Goal: Navigation & Orientation: Find specific page/section

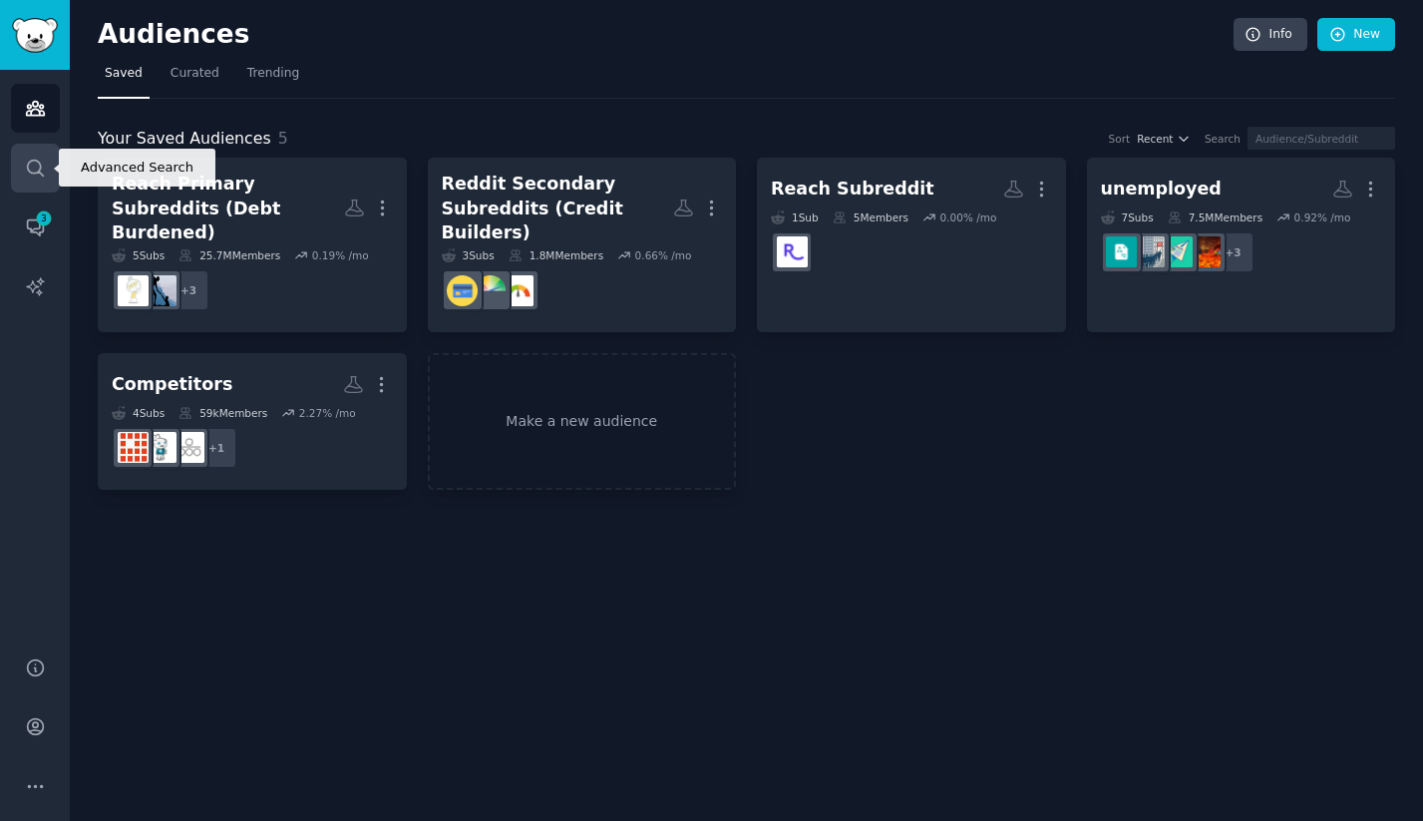
click at [47, 178] on link "Search" at bounding box center [35, 168] width 49 height 49
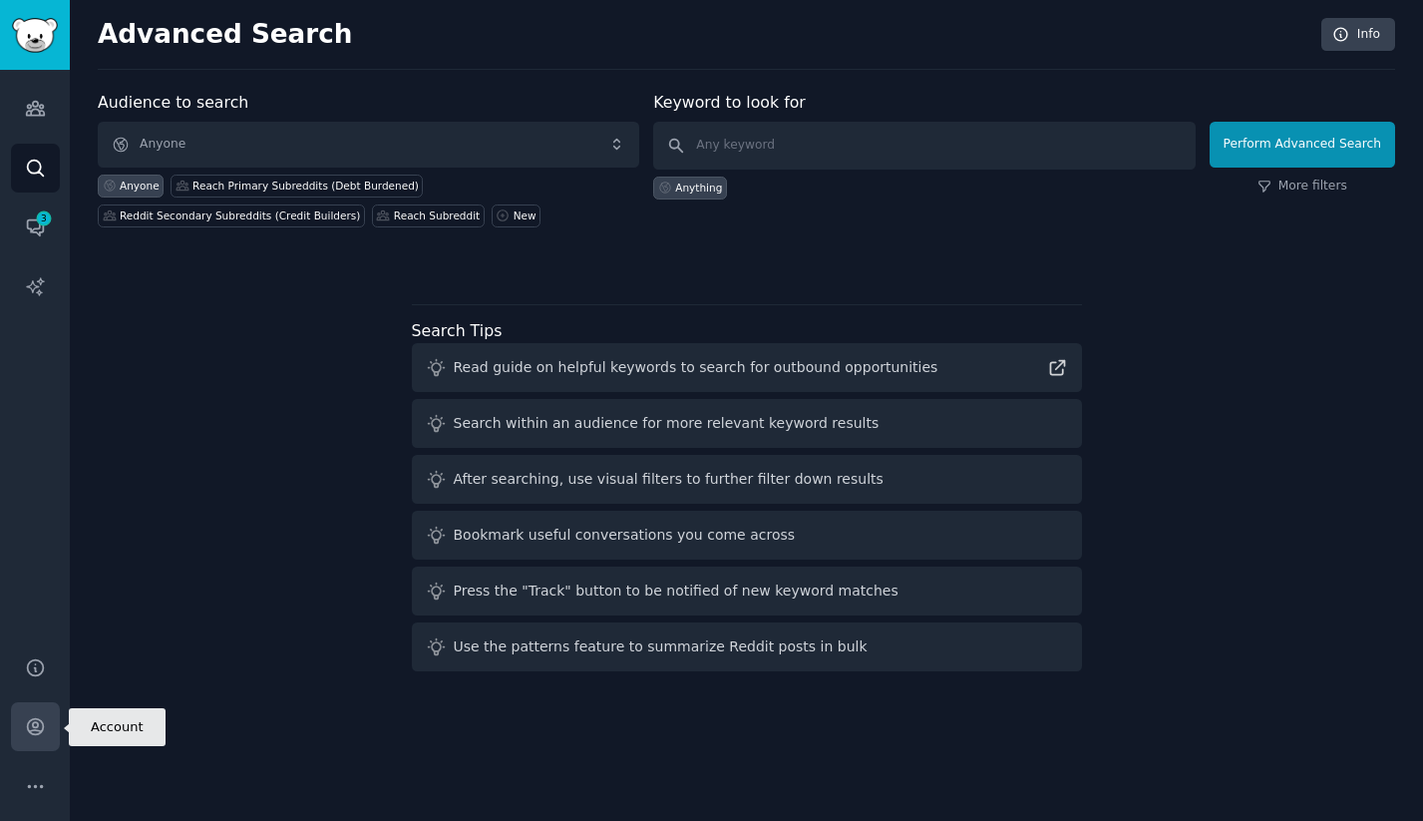
click at [33, 719] on icon "Sidebar" at bounding box center [35, 727] width 16 height 16
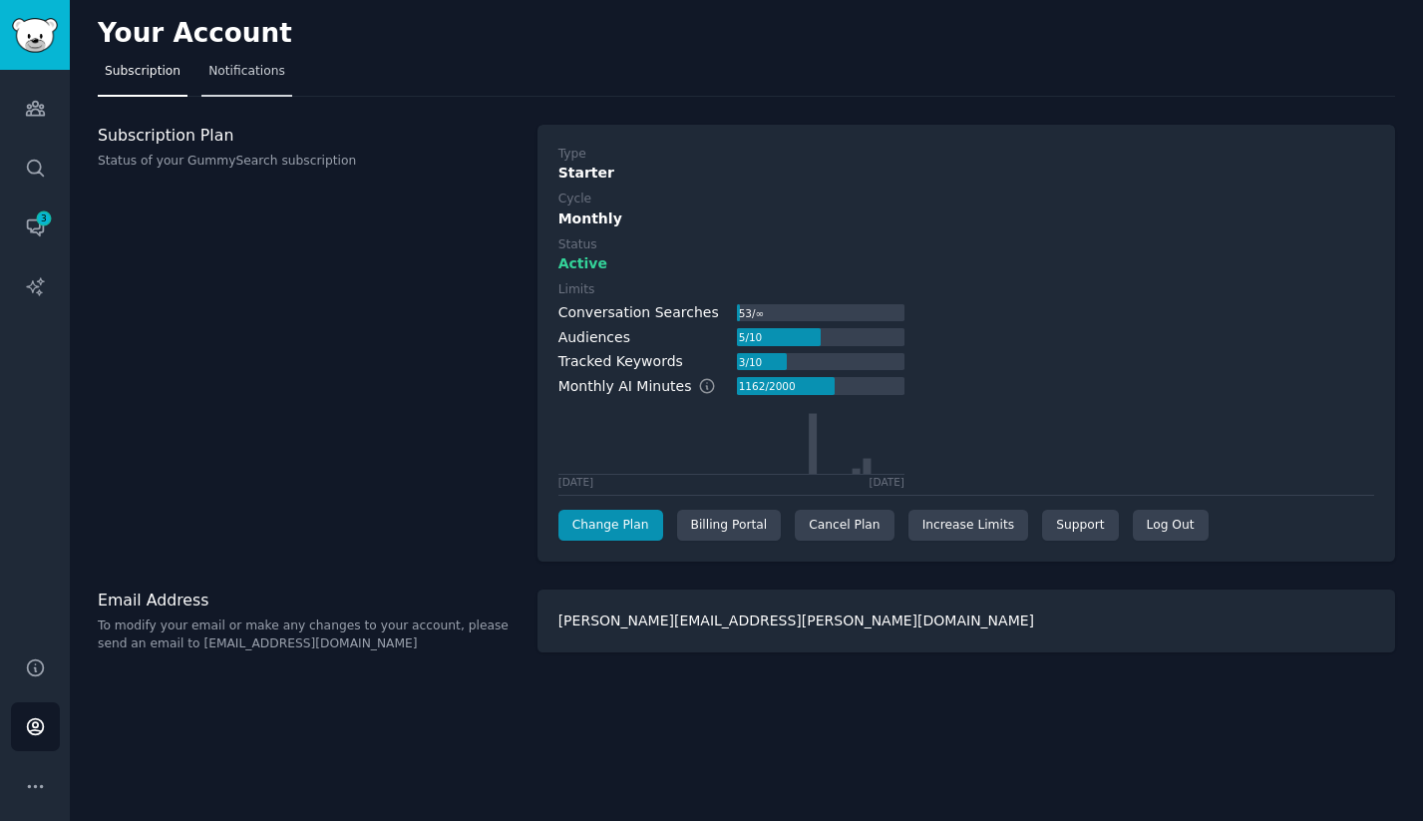
click at [247, 79] on span "Notifications" at bounding box center [246, 72] width 77 height 18
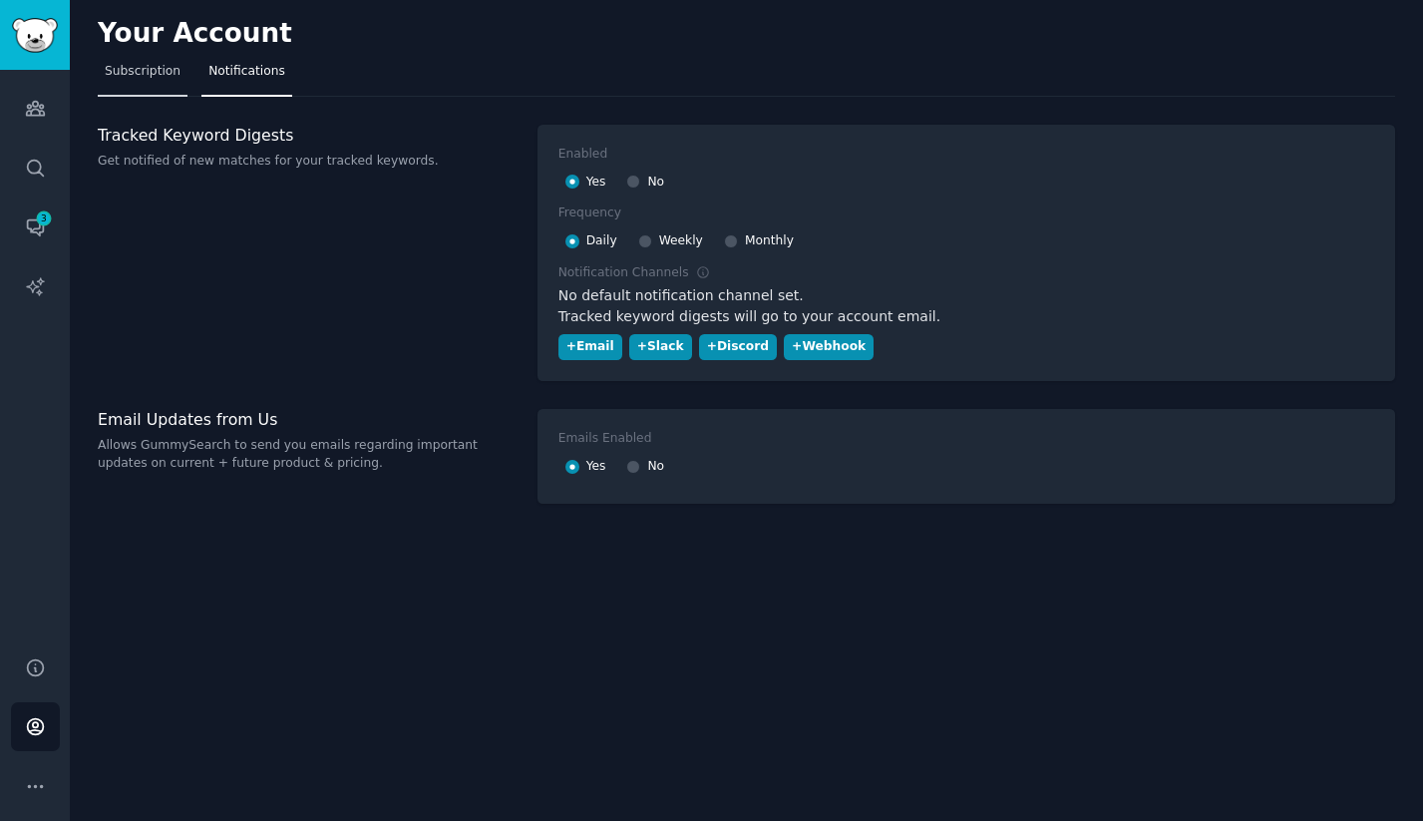
click at [163, 78] on span "Subscription" at bounding box center [143, 72] width 76 height 18
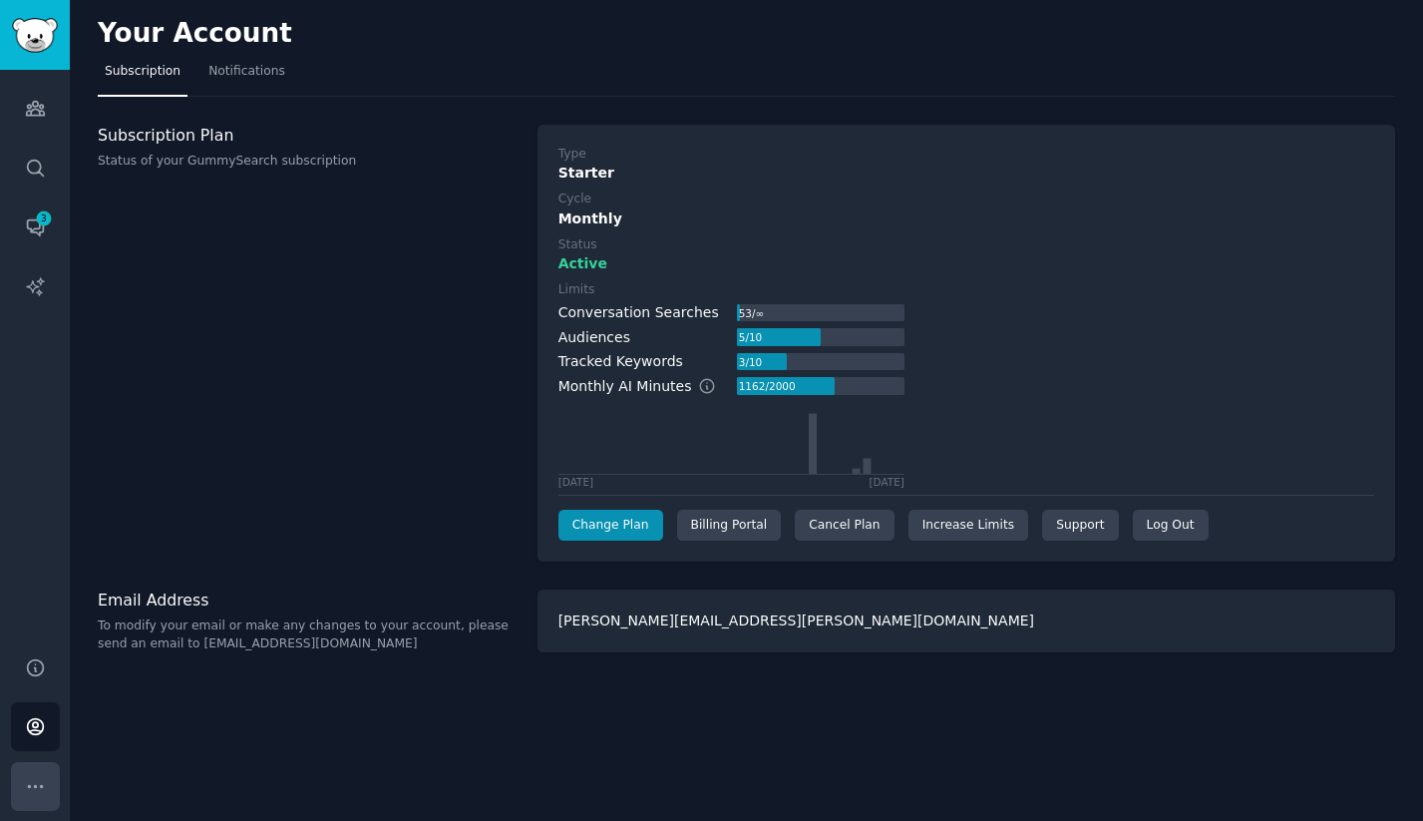
click at [32, 782] on icon "Sidebar" at bounding box center [35, 786] width 21 height 21
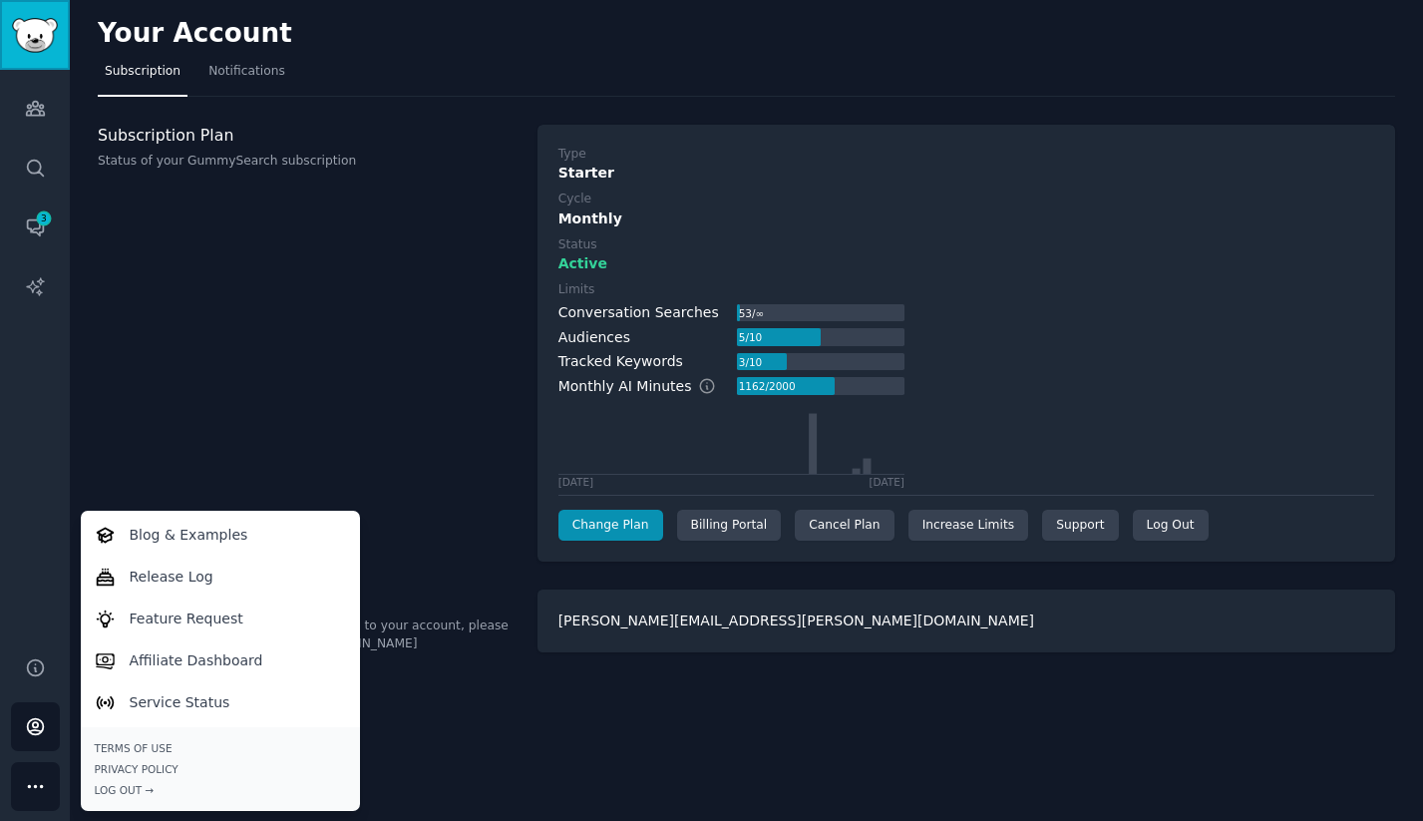
click at [45, 40] on img "Sidebar" at bounding box center [35, 35] width 46 height 35
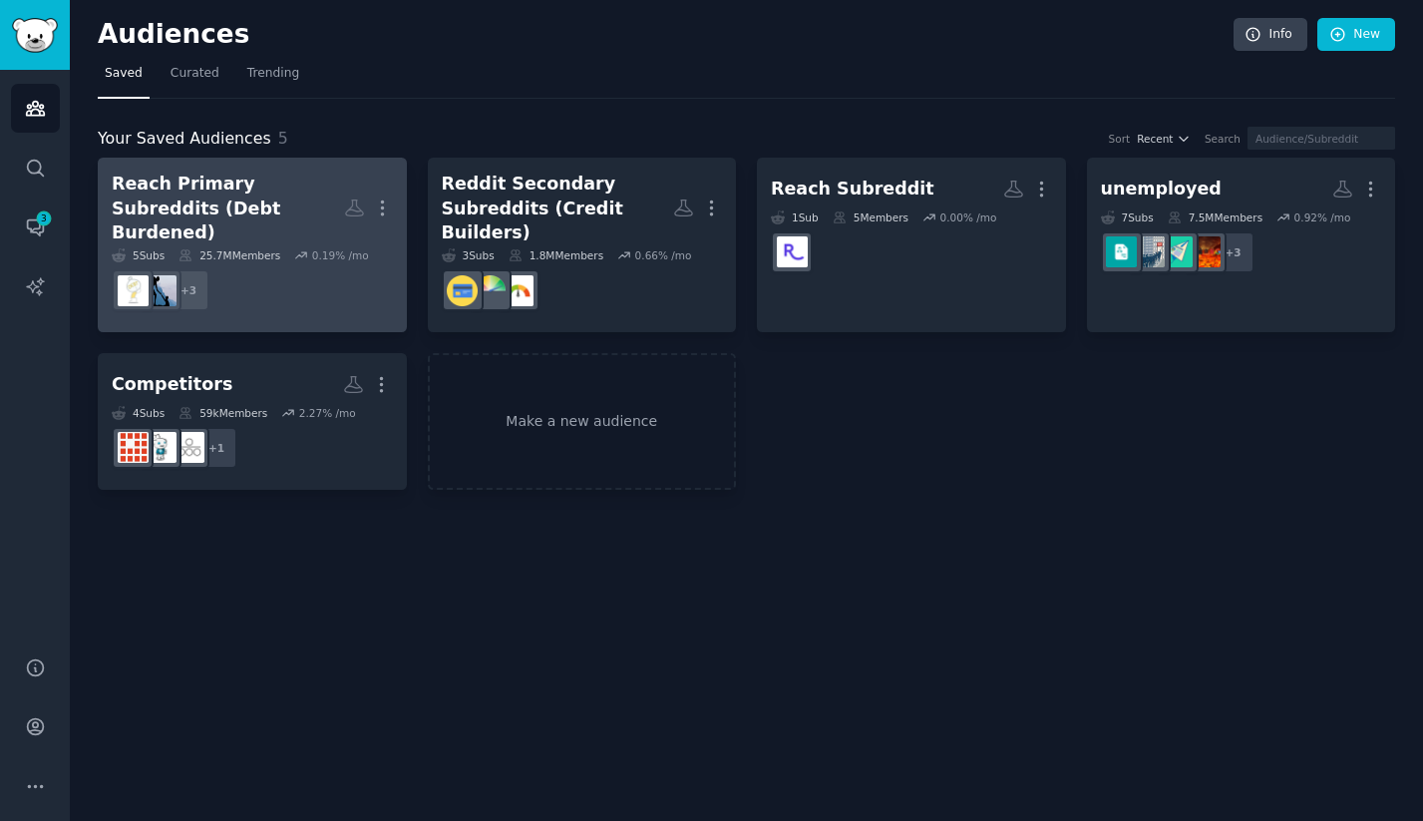
click at [231, 175] on div "Reach Primary Subreddits (Debt Burdened)" at bounding box center [228, 209] width 232 height 74
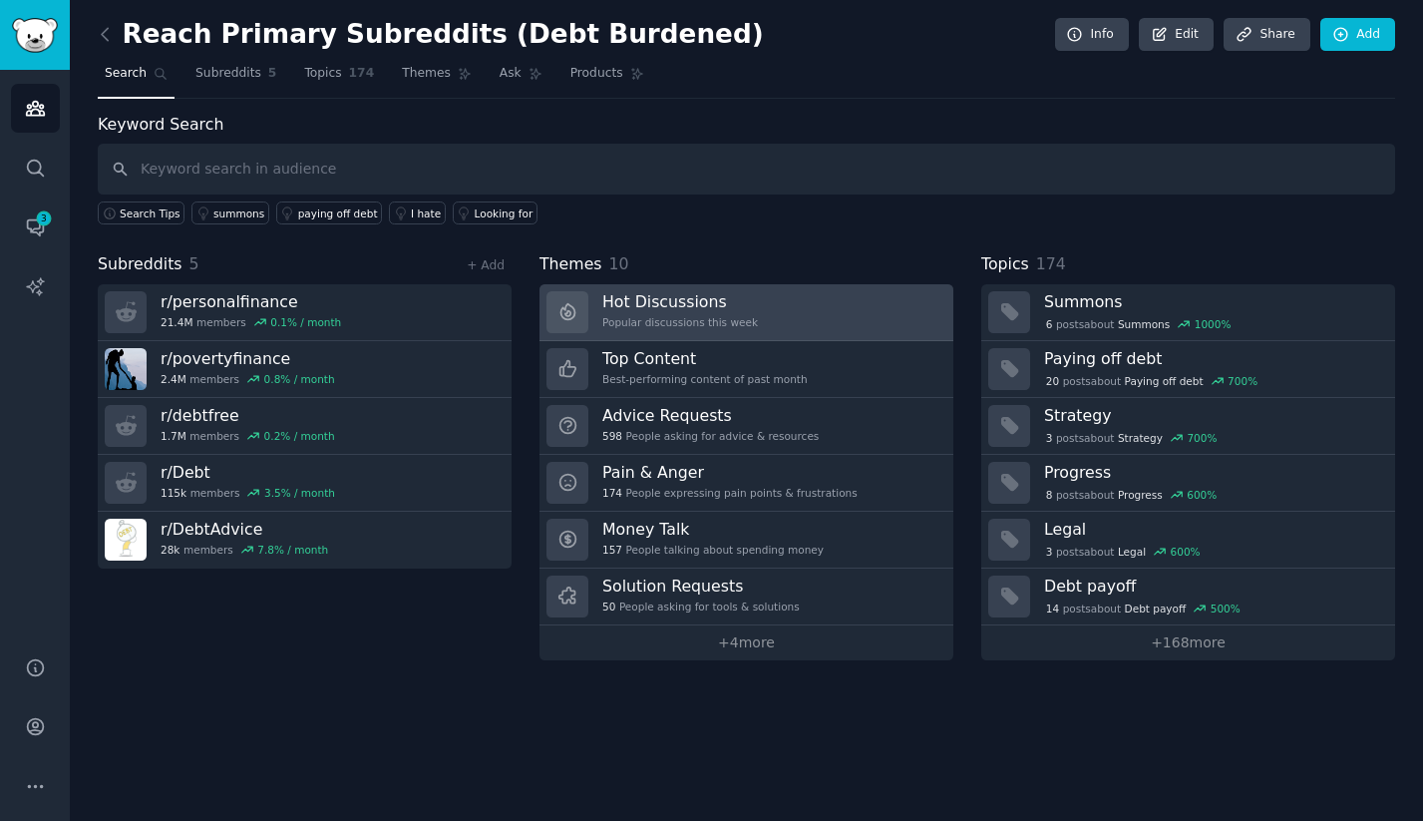
click at [737, 302] on h3 "Hot Discussions" at bounding box center [681, 301] width 156 height 21
